Goal: Use online tool/utility

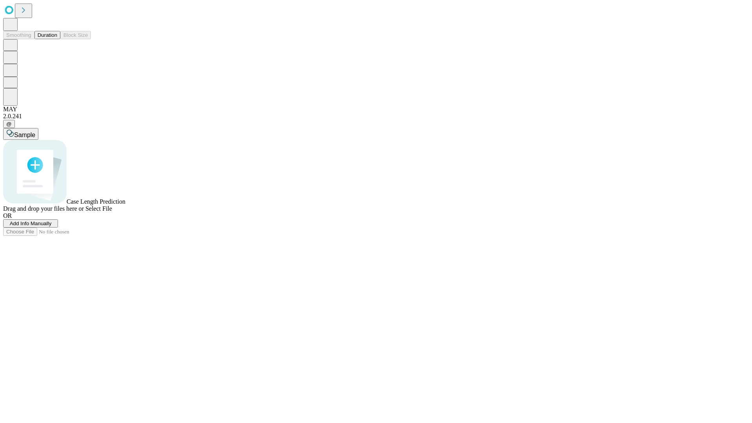
click at [112, 212] on span "Select File" at bounding box center [98, 208] width 27 height 7
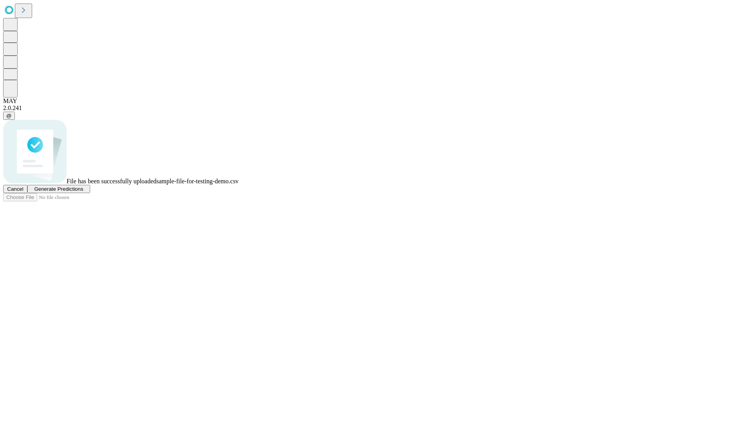
click at [83, 192] on span "Generate Predictions" at bounding box center [58, 189] width 49 height 6
